Goal: Task Accomplishment & Management: Complete application form

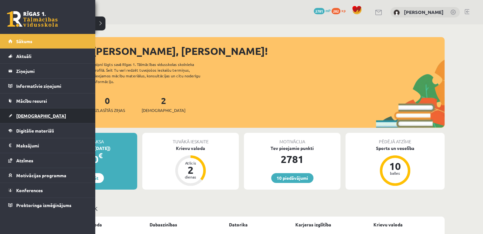
click at [15, 117] on link "[DEMOGRAPHIC_DATA]" at bounding box center [47, 116] width 79 height 15
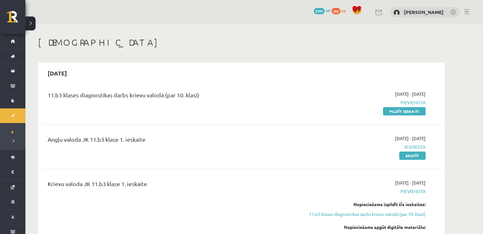
drag, startPoint x: 401, startPoint y: 110, endPoint x: 277, endPoint y: 34, distance: 145.8
click at [401, 110] on link "Pildīt ieskaiti" at bounding box center [404, 111] width 43 height 8
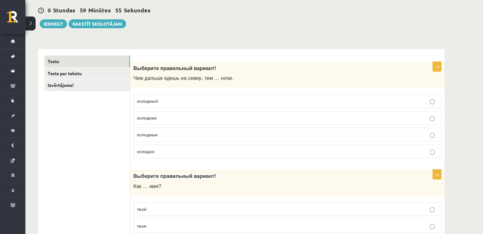
scroll to position [63, 0]
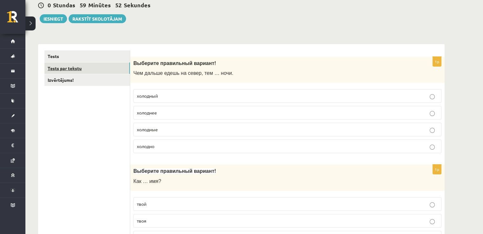
click at [89, 64] on link "Tests par tekstu" at bounding box center [86, 69] width 85 height 12
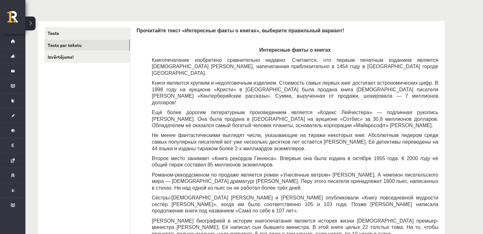
scroll to position [69, 0]
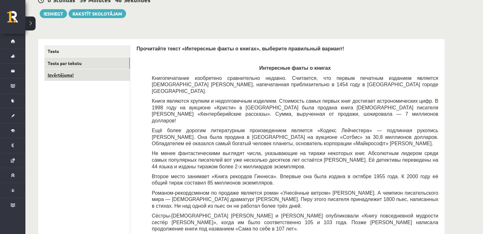
click at [71, 71] on link "Izvērtējums!" at bounding box center [86, 75] width 85 height 12
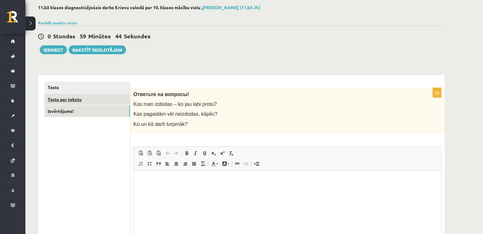
scroll to position [0, 0]
click at [98, 86] on link "Tests" at bounding box center [86, 88] width 85 height 12
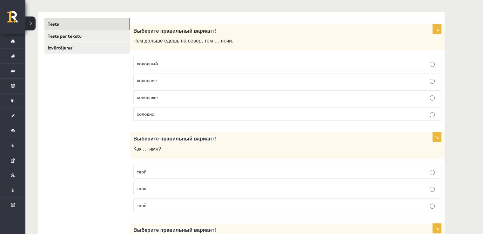
scroll to position [128, 0]
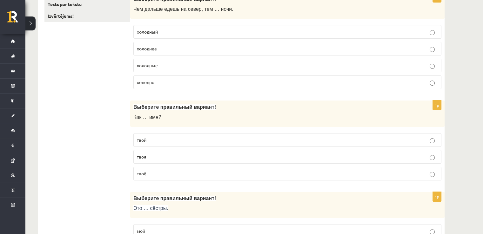
click at [185, 154] on p "твоя" at bounding box center [287, 157] width 301 height 7
click at [193, 47] on p "холоднее" at bounding box center [287, 48] width 301 height 7
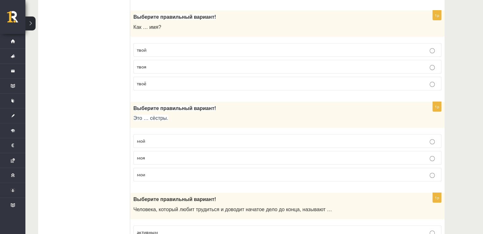
scroll to position [286, 0]
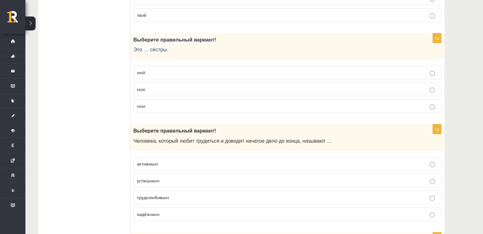
click at [170, 106] on p "мои" at bounding box center [287, 106] width 301 height 7
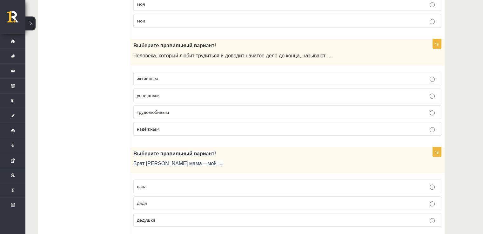
scroll to position [382, 0]
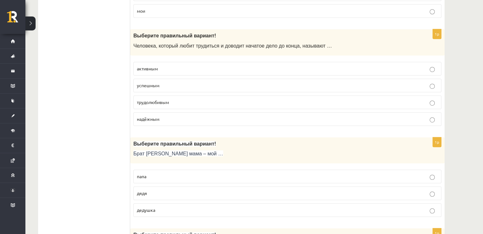
click at [184, 101] on p "трудолюбивым" at bounding box center [287, 102] width 301 height 7
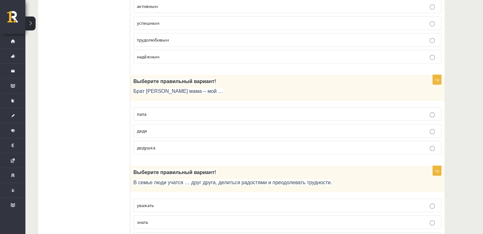
scroll to position [445, 0]
click at [173, 127] on p "дядя" at bounding box center [287, 130] width 301 height 7
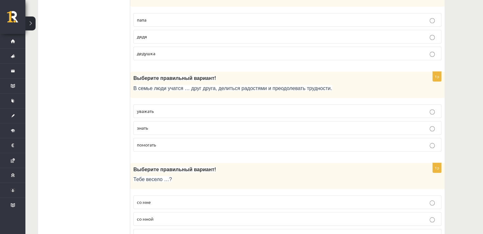
scroll to position [540, 0]
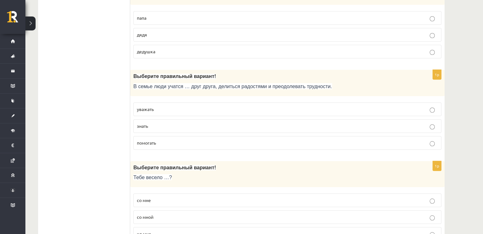
click at [192, 144] on label "помогать" at bounding box center [287, 143] width 308 height 14
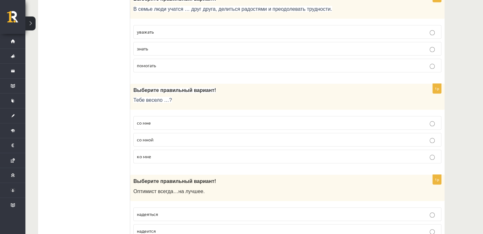
scroll to position [636, 0]
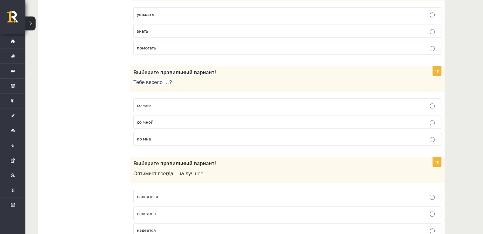
click at [187, 119] on p "со мной" at bounding box center [287, 122] width 301 height 7
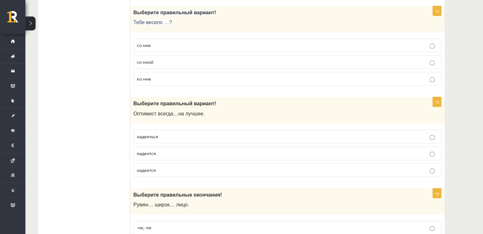
scroll to position [731, 0]
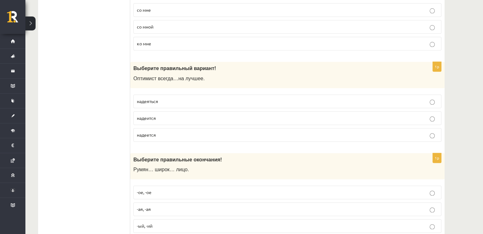
click at [199, 98] on p "надеяться" at bounding box center [287, 101] width 301 height 7
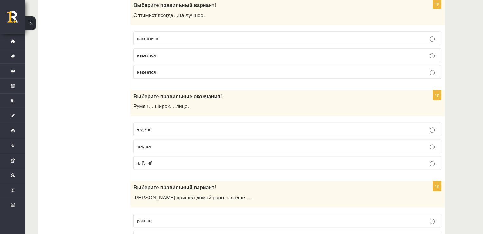
scroll to position [794, 0]
click at [181, 127] on p "-ое, -ое" at bounding box center [287, 129] width 301 height 7
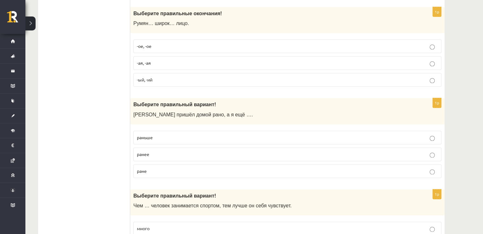
scroll to position [890, 0]
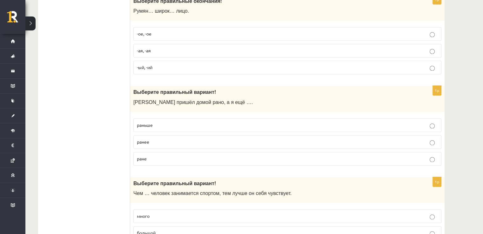
click at [171, 122] on p "раньше" at bounding box center [287, 125] width 301 height 7
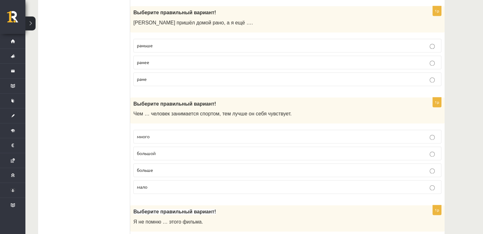
scroll to position [1017, 0]
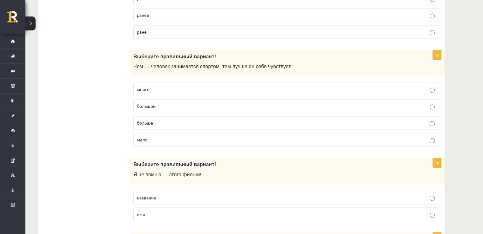
click at [172, 120] on p "больше" at bounding box center [287, 123] width 301 height 7
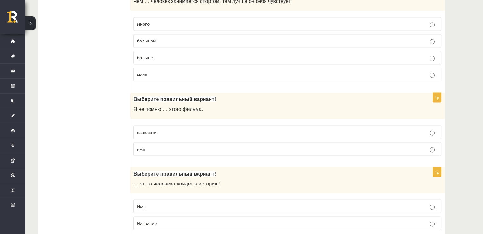
scroll to position [1112, 0]
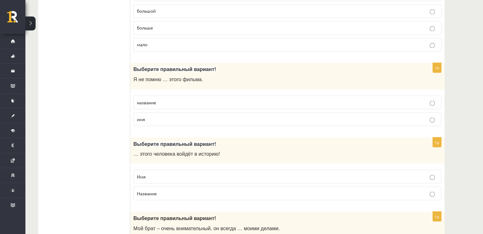
click at [177, 102] on label "название" at bounding box center [287, 103] width 308 height 14
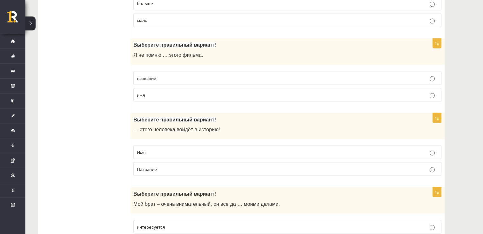
scroll to position [1207, 0]
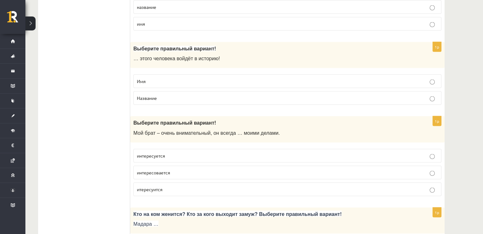
click at [165, 78] on p "Имя" at bounding box center [287, 81] width 301 height 7
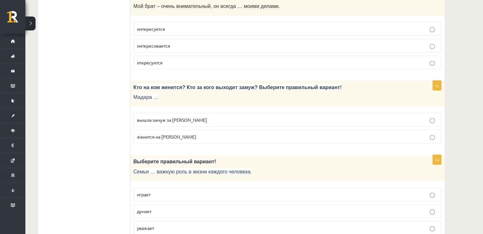
scroll to position [1302, 0]
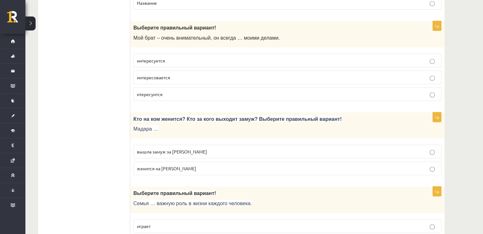
click at [172, 58] on p "интересуется" at bounding box center [287, 60] width 301 height 7
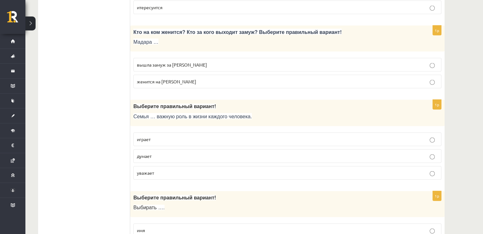
scroll to position [1398, 0]
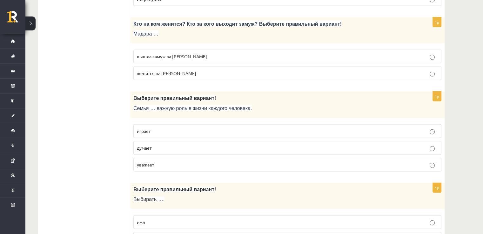
click at [178, 70] on p "женится на [PERSON_NAME]" at bounding box center [287, 73] width 301 height 7
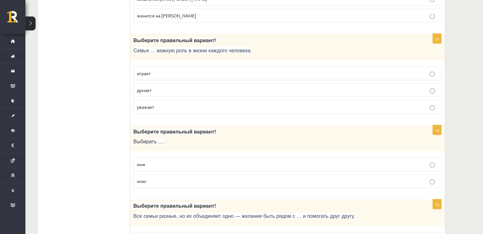
scroll to position [1461, 0]
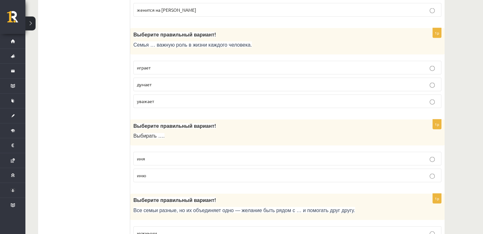
click at [195, 66] on label "играет" at bounding box center [287, 68] width 308 height 14
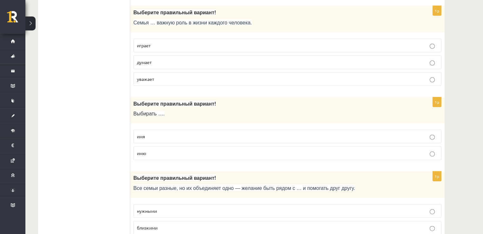
scroll to position [1493, 0]
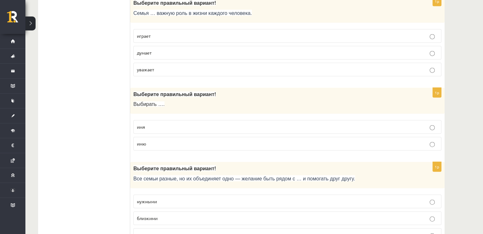
click at [161, 124] on label "имя" at bounding box center [287, 127] width 308 height 14
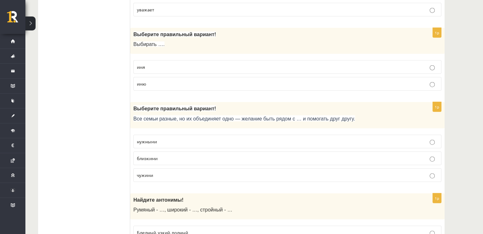
scroll to position [1556, 0]
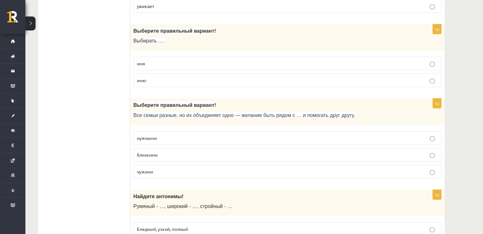
click at [240, 152] on p "близкими" at bounding box center [287, 155] width 301 height 7
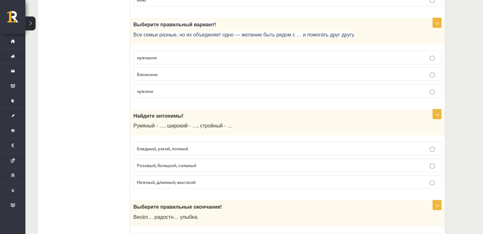
scroll to position [1652, 0]
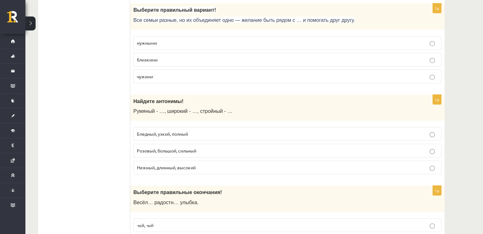
click at [186, 131] on span "Бледный, узкий, полный" at bounding box center [162, 134] width 51 height 6
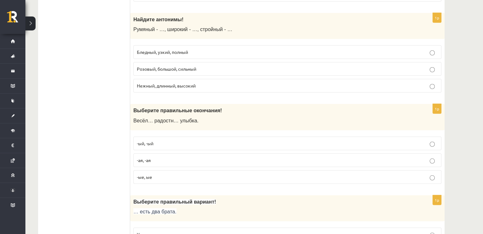
scroll to position [1747, 0]
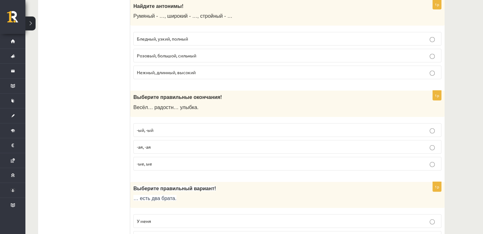
click at [156, 144] on p "-ая, -ая" at bounding box center [287, 147] width 301 height 7
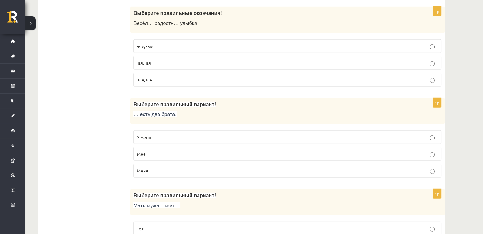
scroll to position [1842, 0]
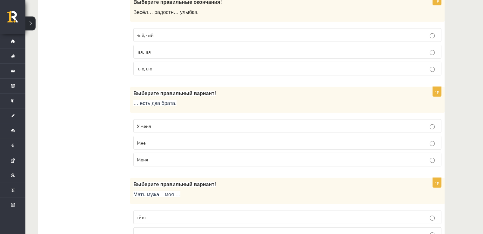
click at [163, 123] on p "У меня" at bounding box center [287, 126] width 301 height 7
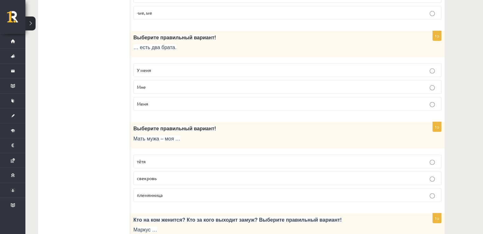
scroll to position [1905, 0]
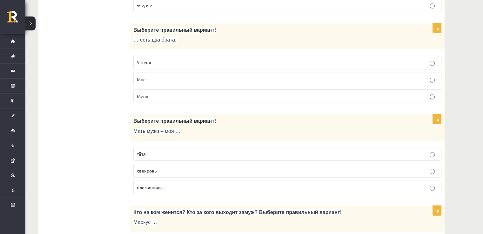
click at [150, 168] on p "свекровь" at bounding box center [287, 171] width 301 height 7
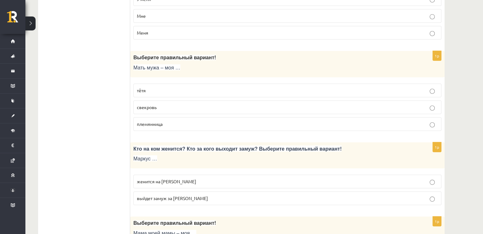
scroll to position [2001, 0]
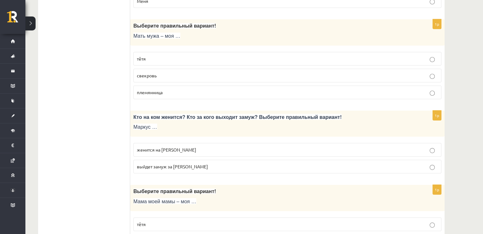
click at [218, 163] on p "выйдет замуж за [PERSON_NAME]" at bounding box center [287, 166] width 301 height 7
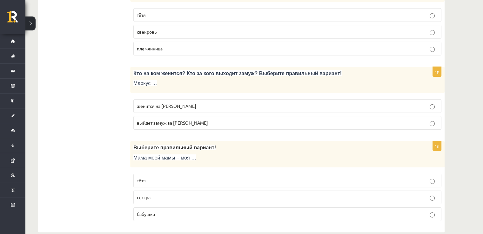
scroll to position [2046, 0]
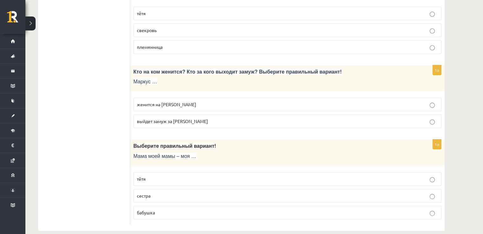
click at [180, 210] on p "бабушка" at bounding box center [287, 213] width 301 height 7
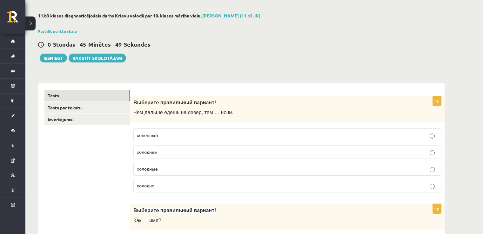
scroll to position [0, 0]
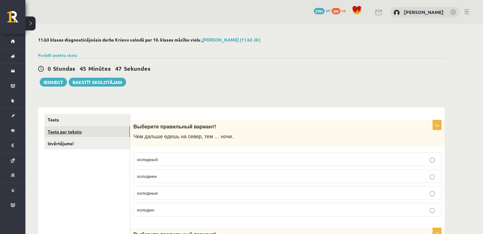
click at [62, 134] on link "Tests par tekstu" at bounding box center [86, 132] width 85 height 12
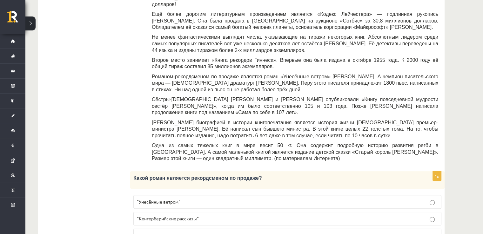
scroll to position [291, 0]
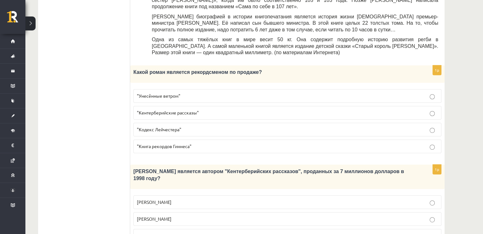
click at [328, 110] on p ""Кентерберийские рассказы"" at bounding box center [287, 113] width 301 height 7
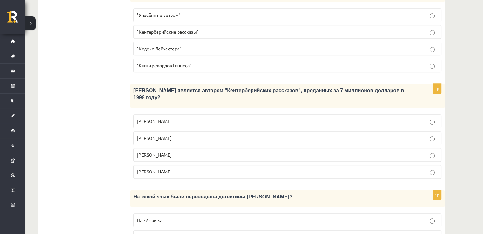
scroll to position [386, 0]
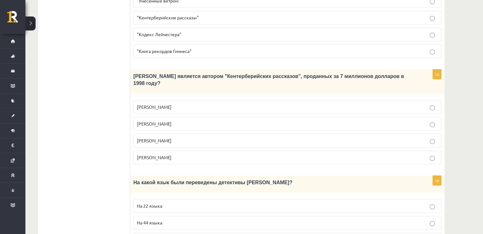
click at [174, 134] on label "[PERSON_NAME]" at bounding box center [287, 141] width 308 height 14
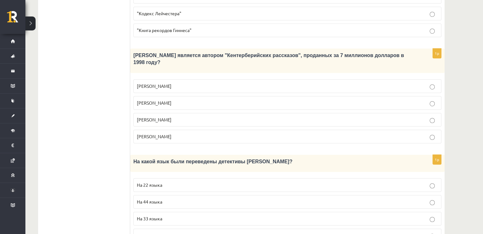
scroll to position [450, 0]
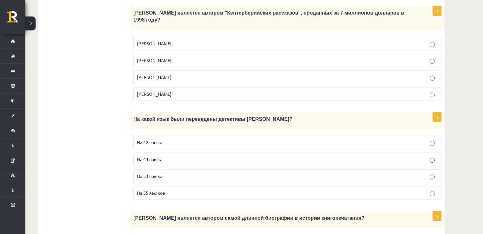
click at [199, 156] on p "На 44 языка" at bounding box center [287, 159] width 301 height 7
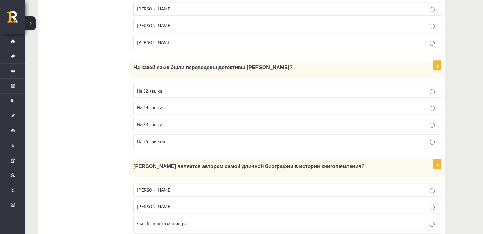
scroll to position [609, 0]
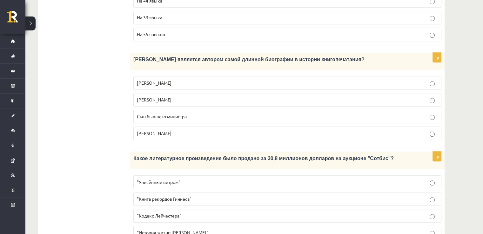
click at [253, 213] on p ""Кодекс Лейчестера"" at bounding box center [287, 216] width 301 height 7
click at [168, 110] on label "Сын бывшего министра" at bounding box center [287, 117] width 308 height 14
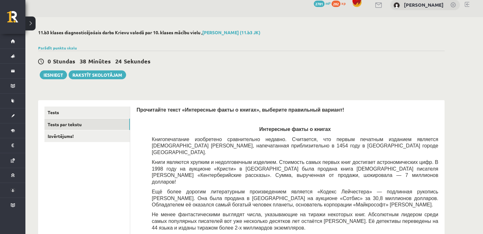
scroll to position [5, 0]
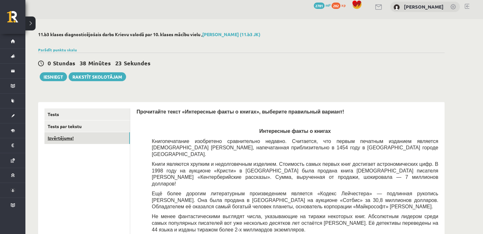
click at [64, 139] on link "Izvērtējums!" at bounding box center [86, 138] width 85 height 12
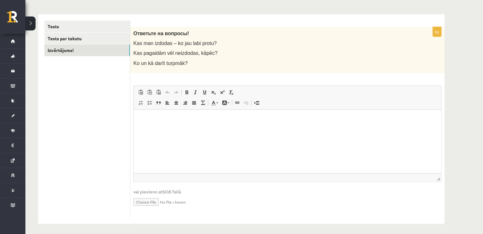
scroll to position [96, 0]
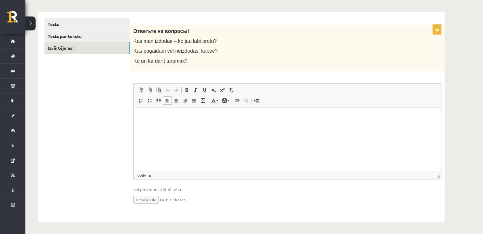
click at [204, 127] on html at bounding box center [287, 116] width 307 height 19
click at [234, 114] on p "Bagātinātā teksta redaktors, wiswyg-editor-user-answer-47024949867680" at bounding box center [287, 117] width 295 height 7
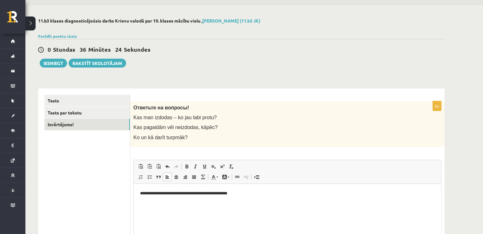
scroll to position [0, 0]
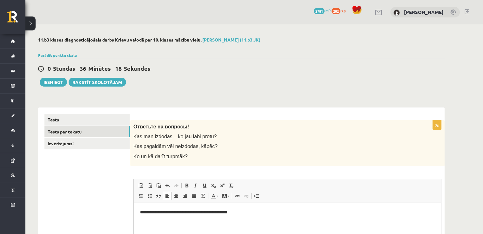
click at [86, 135] on link "Tests par tekstu" at bounding box center [86, 132] width 85 height 12
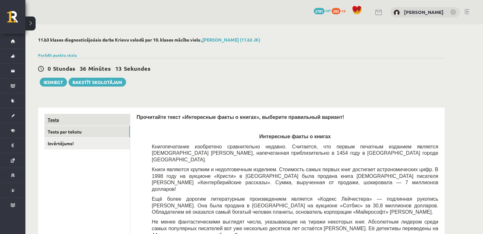
click at [101, 118] on link "Tests" at bounding box center [86, 120] width 85 height 12
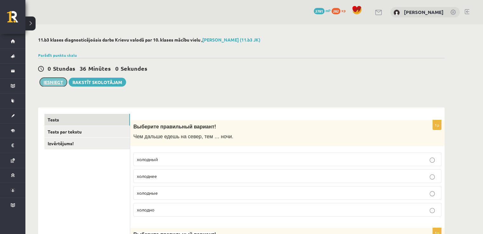
click at [51, 84] on button "Iesniegt" at bounding box center [53, 82] width 27 height 9
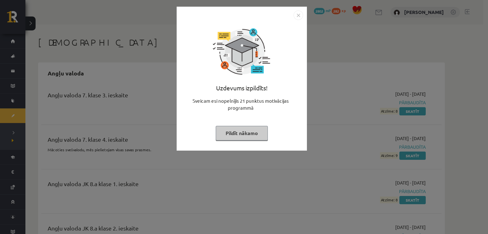
click at [297, 15] on img "Close" at bounding box center [298, 15] width 10 height 10
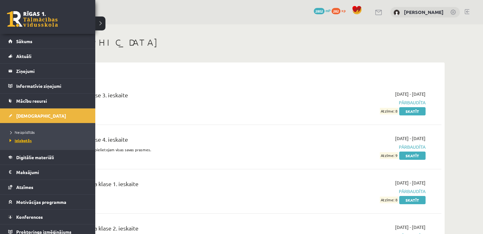
click at [23, 142] on link "Izlabotās" at bounding box center [48, 141] width 81 height 6
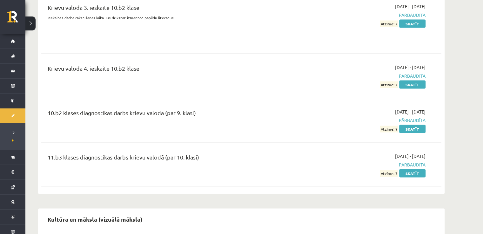
scroll to position [3656, 0]
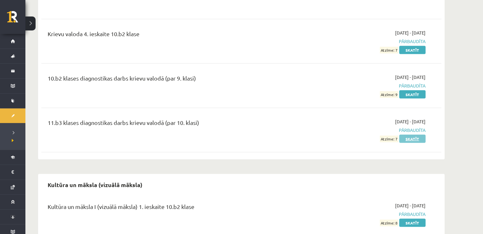
click at [409, 135] on link "Skatīt" at bounding box center [412, 139] width 26 height 8
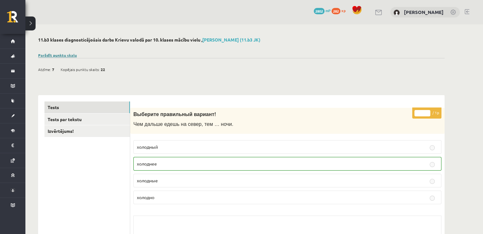
click at [56, 54] on link "Parādīt punktu skalu" at bounding box center [57, 55] width 39 height 5
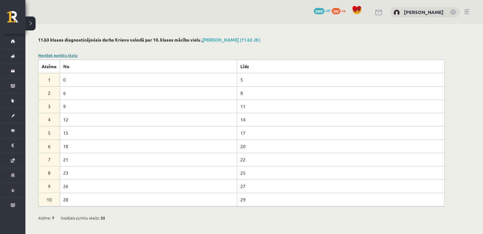
click at [55, 54] on link "Noslēpt punktu skalu" at bounding box center [57, 55] width 39 height 5
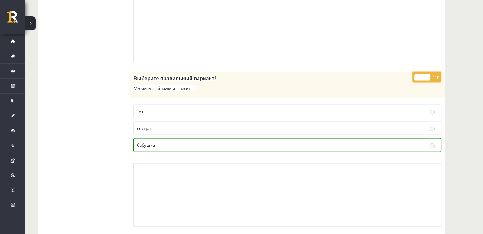
scroll to position [3786, 0]
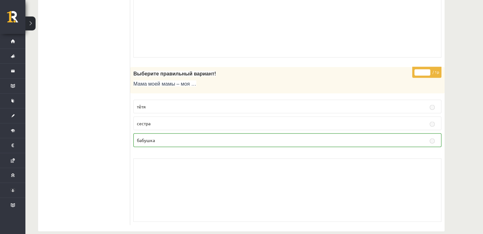
click at [264, 38] on div "Skolotāja pielikums" at bounding box center [287, 25] width 308 height 63
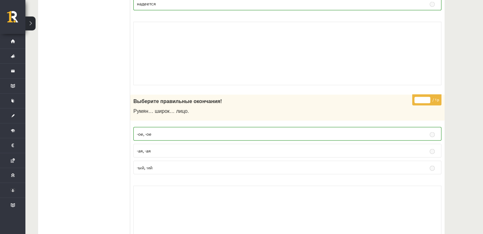
scroll to position [1360, 0]
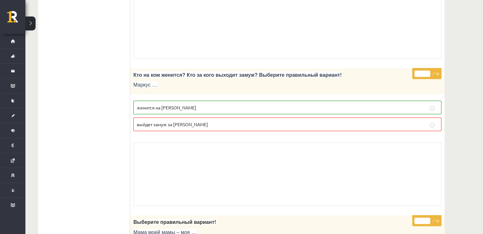
click at [252, 70] on div "Кто на ком женится? Кто за кого выходит замуж? Выберите правильный вариант! Мар…" at bounding box center [287, 82] width 314 height 26
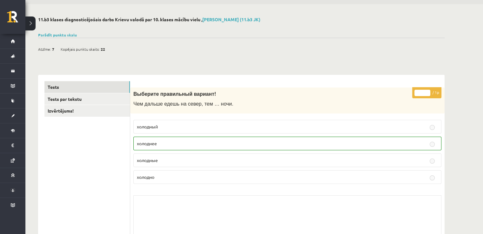
scroll to position [0, 0]
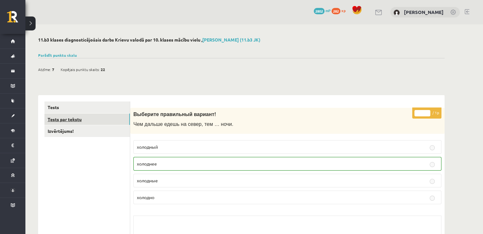
click at [78, 118] on link "Tests par tekstu" at bounding box center [86, 120] width 85 height 12
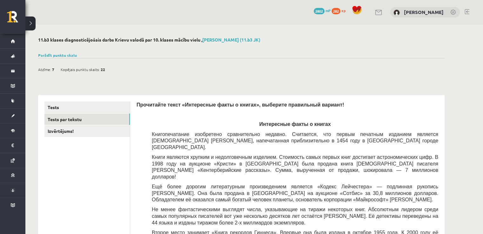
click at [468, 12] on link at bounding box center [466, 11] width 5 height 5
